Goal: Transaction & Acquisition: Purchase product/service

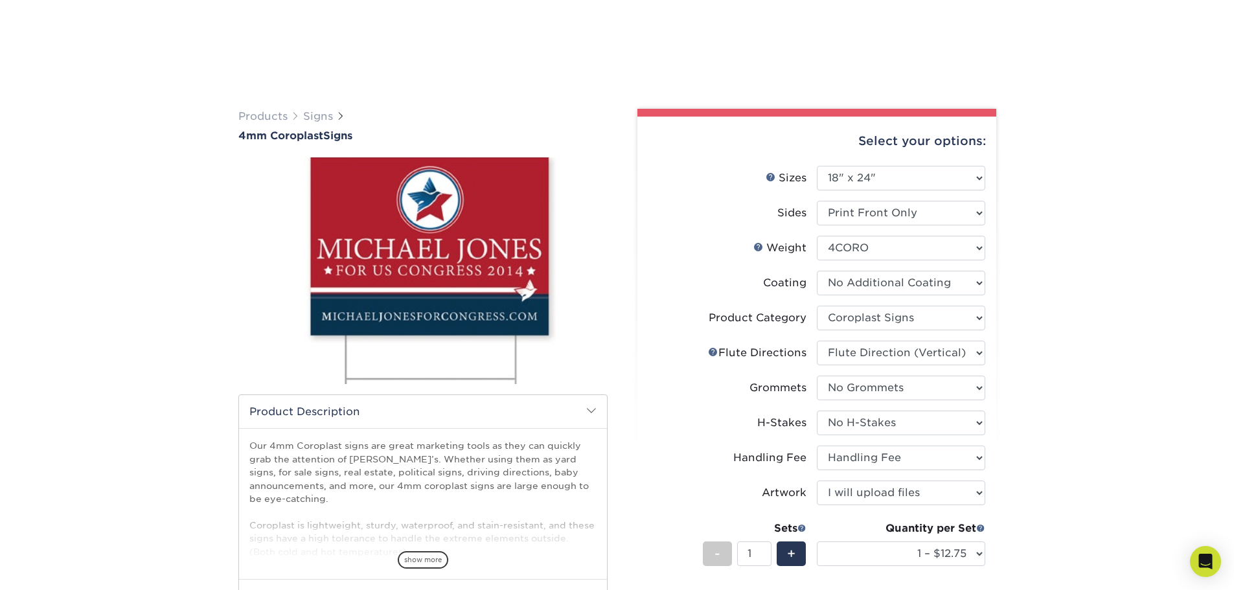
select select "18.00x24.00"
select select "b3582ed5-6912-492c-8440-2cc51afdb8e1"
select select "b9474d6d-25b7-40b8-b284-85b7690982f8"
select select "90d329df-db80-4206-b821-ff9d3f363977"
select select "aec992a9-897e-40ed-b45c-8ce74849ba63"
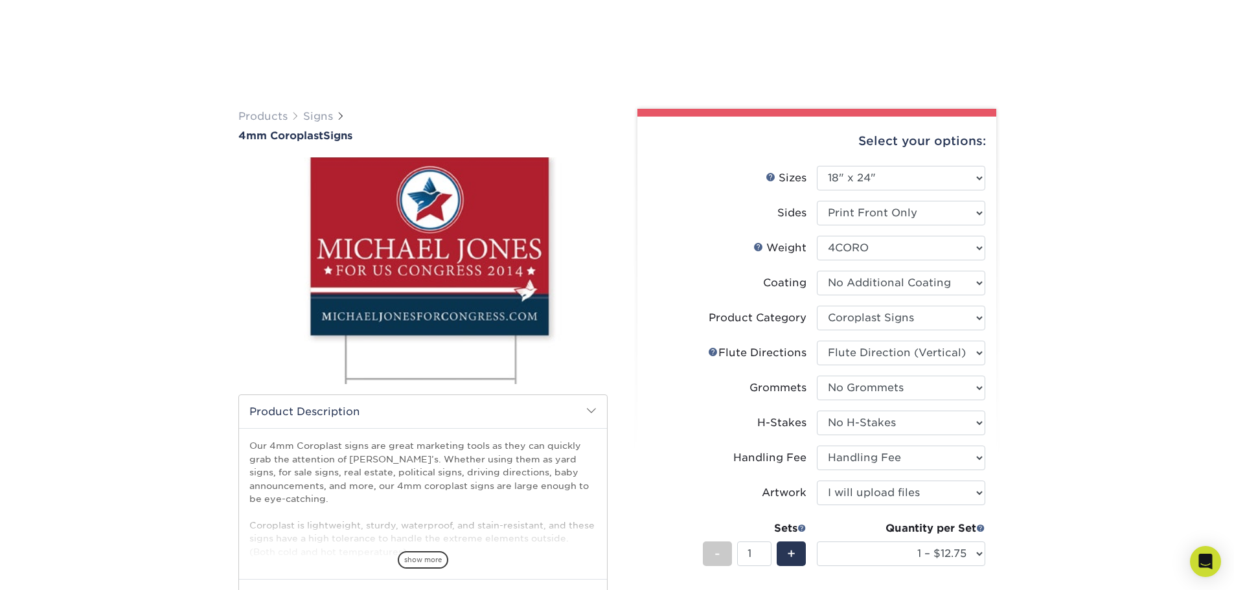
select select "ab74c079-444c-4260-ae6a-e09bdee8073c"
select select "upload"
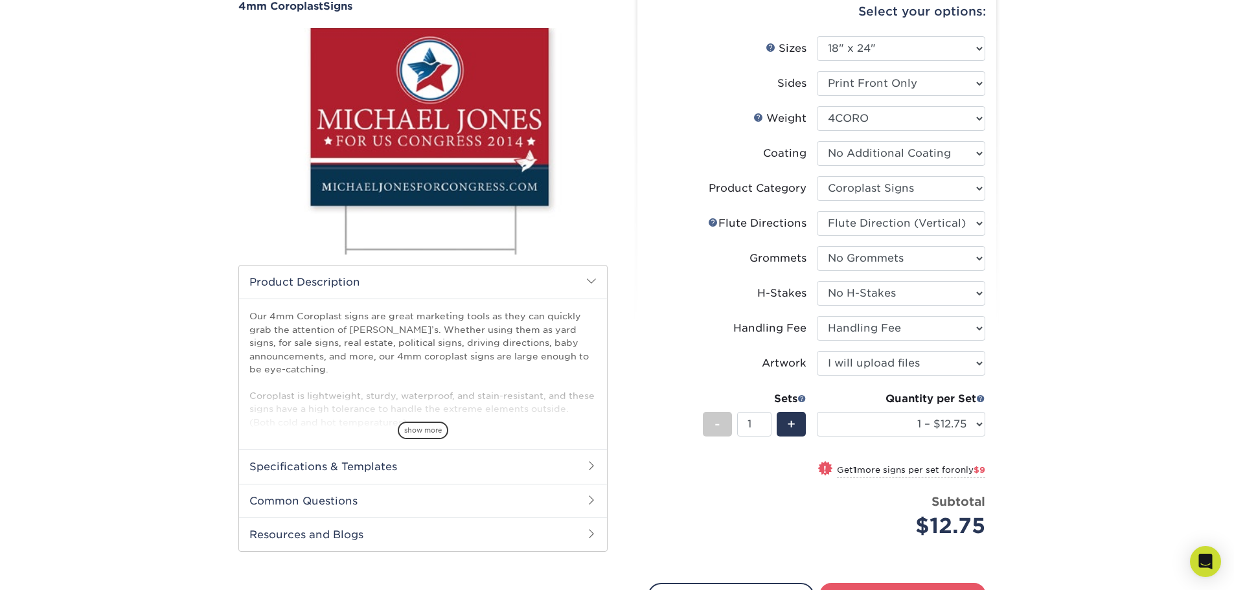
click at [1141, 206] on div "Products Signs 4mm Coroplast Signs /" at bounding box center [617, 343] width 1234 height 781
click at [77, 89] on div "Products Signs 4mm Coroplast Signs /" at bounding box center [617, 343] width 1234 height 781
click at [106, 238] on div "Products Signs 4mm Coroplast Signs /" at bounding box center [617, 343] width 1234 height 781
